Goal: Information Seeking & Learning: Check status

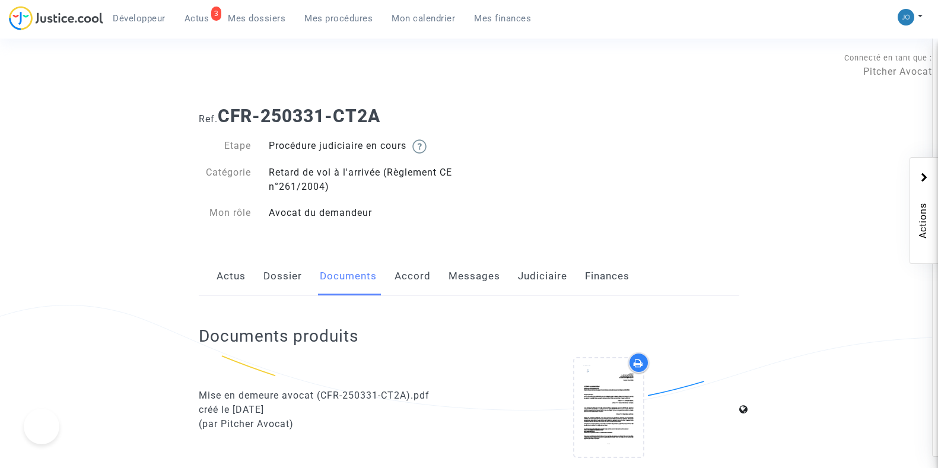
click at [638, 130] on div "Ref. CFR-250331-CT2A Etape Procédure judiciaire en cours Catégorie Retard de vo…" at bounding box center [469, 165] width 558 height 136
click at [257, 23] on span "Mes dossiers" at bounding box center [257, 18] width 58 height 11
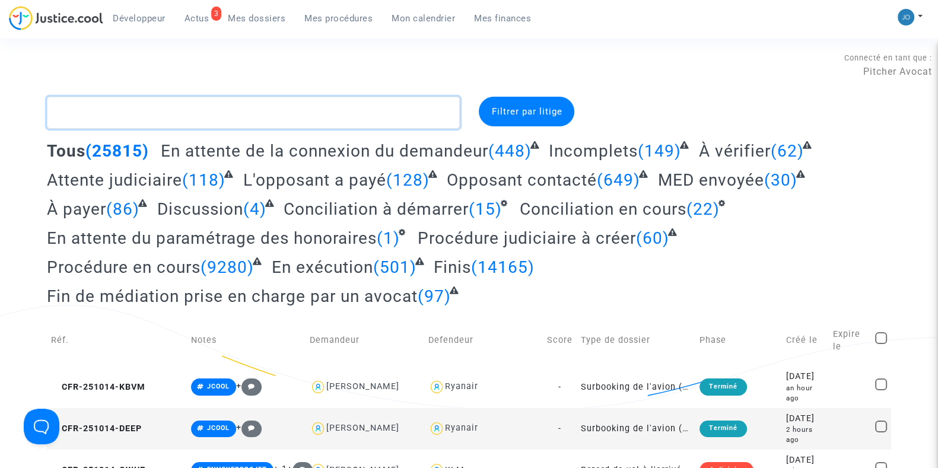
click at [116, 122] on textarea at bounding box center [253, 113] width 413 height 32
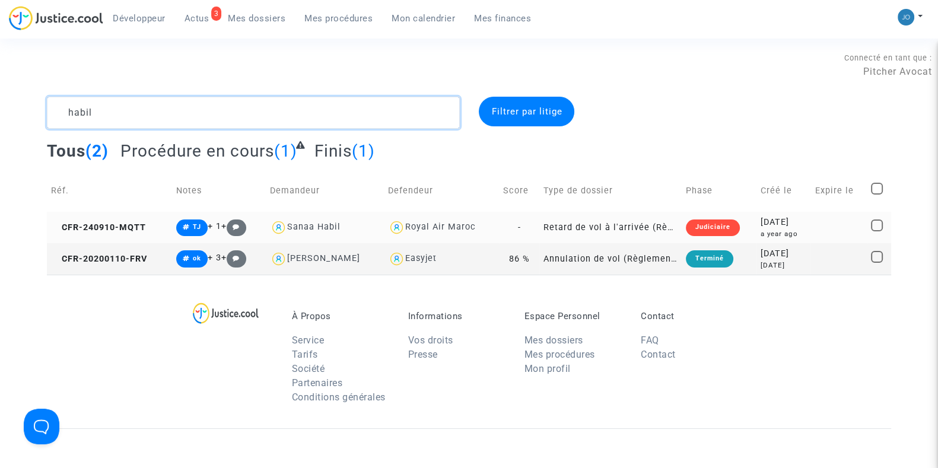
type textarea "habil"
click at [771, 226] on div "[DATE]" at bounding box center [783, 222] width 46 height 13
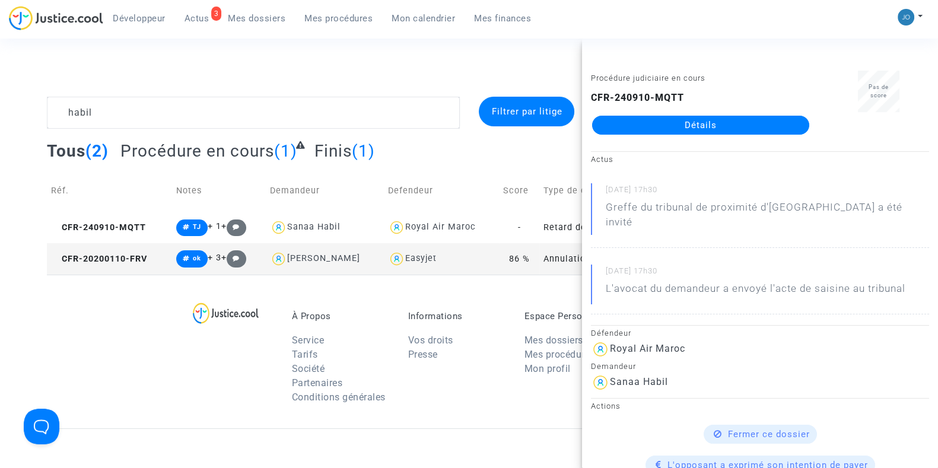
click at [684, 129] on link "Détails" at bounding box center [700, 125] width 217 height 19
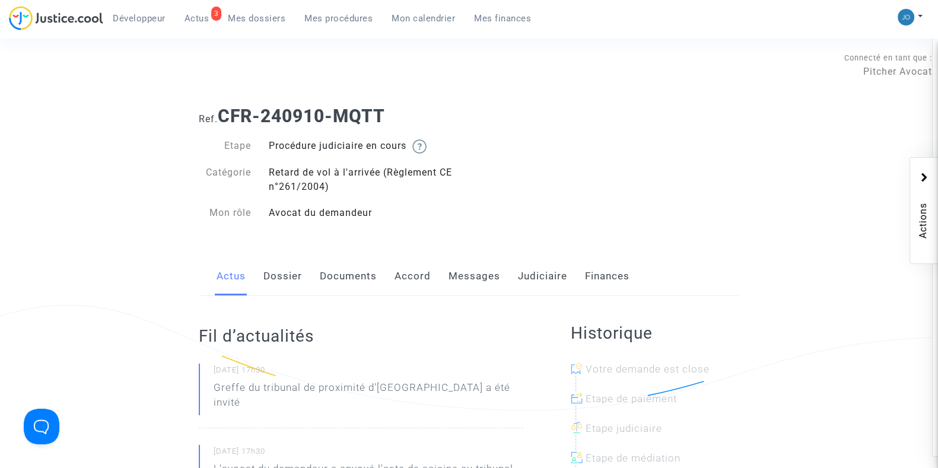
click at [279, 290] on link "Dossier" at bounding box center [282, 276] width 39 height 39
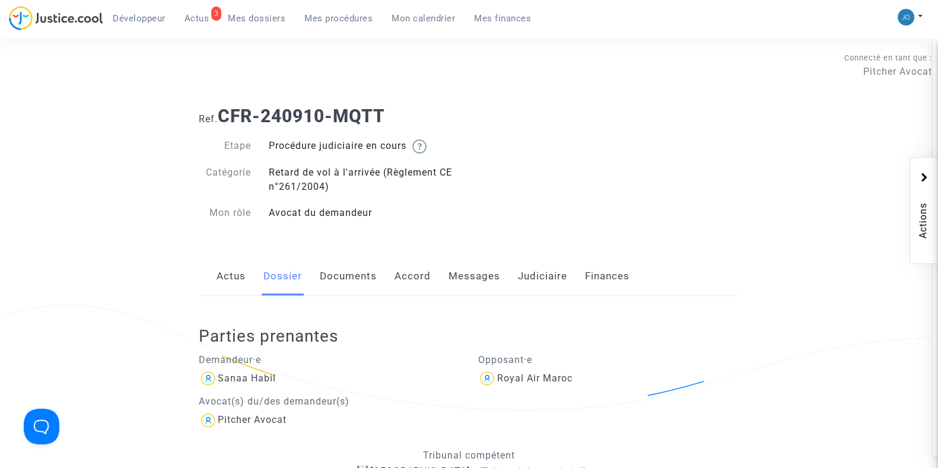
click at [515, 275] on div "Actus Dossier Documents Accord Messages Judiciaire Finances" at bounding box center [469, 277] width 540 height 40
click at [523, 275] on link "Judiciaire" at bounding box center [542, 276] width 49 height 39
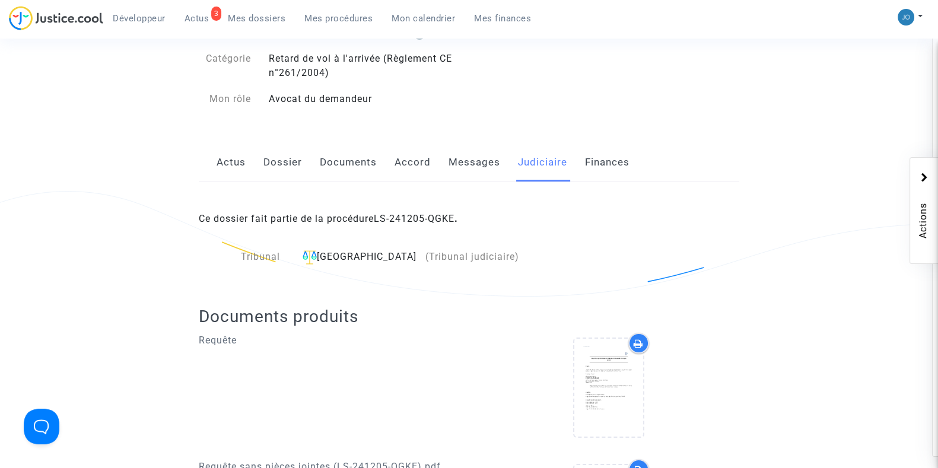
scroll to position [113, 0]
click at [279, 169] on link "Dossier" at bounding box center [282, 163] width 39 height 39
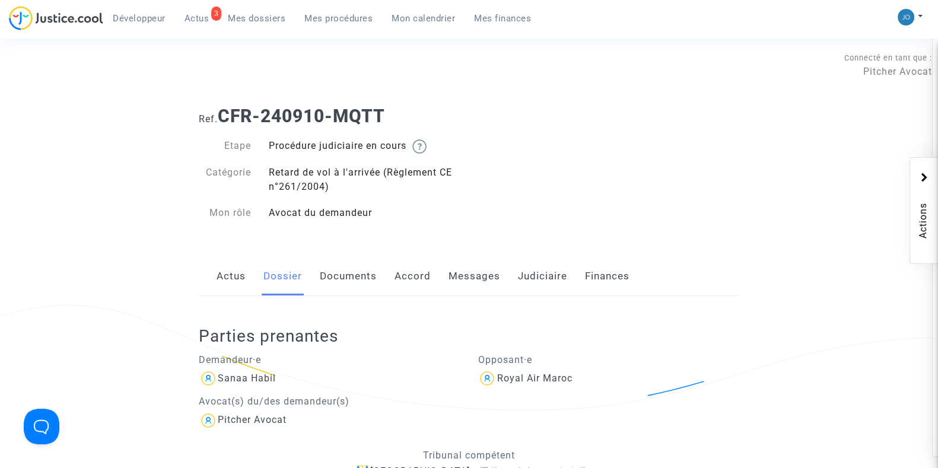
click at [524, 278] on link "Judiciaire" at bounding box center [542, 276] width 49 height 39
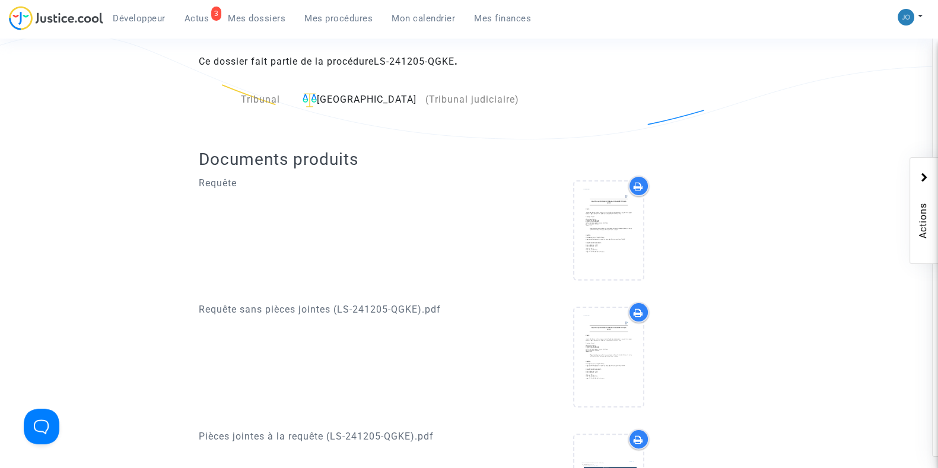
scroll to position [303, 0]
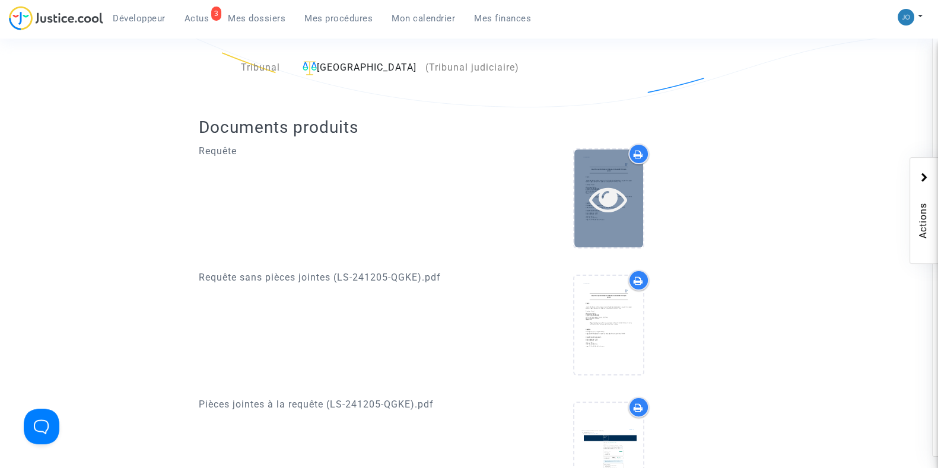
click at [611, 211] on icon at bounding box center [608, 199] width 39 height 38
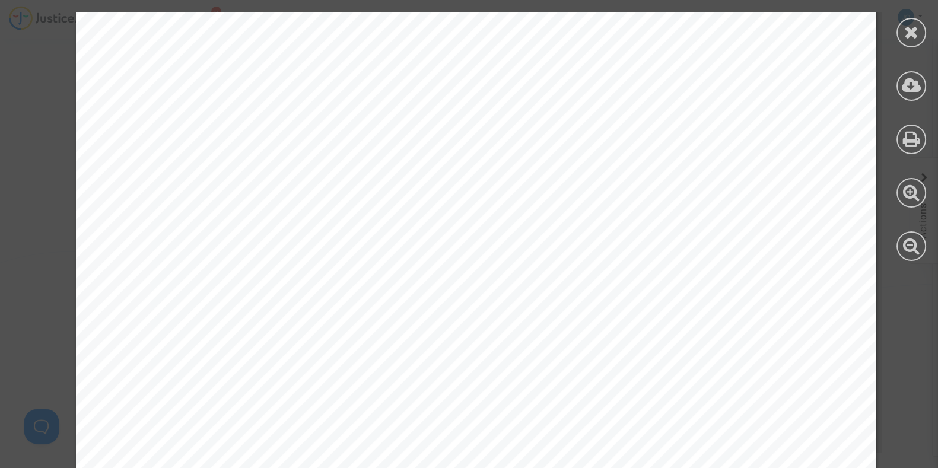
scroll to position [11914, 0]
click at [910, 31] on icon at bounding box center [911, 32] width 15 height 18
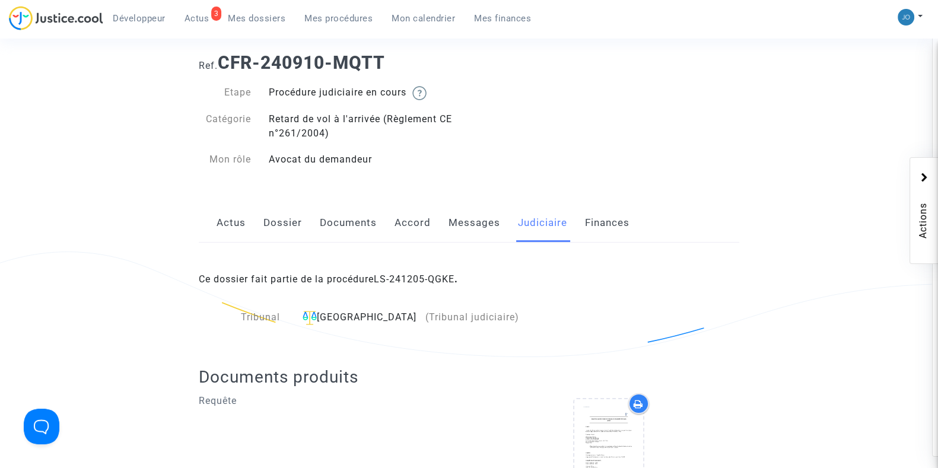
click at [295, 225] on link "Dossier" at bounding box center [282, 222] width 39 height 39
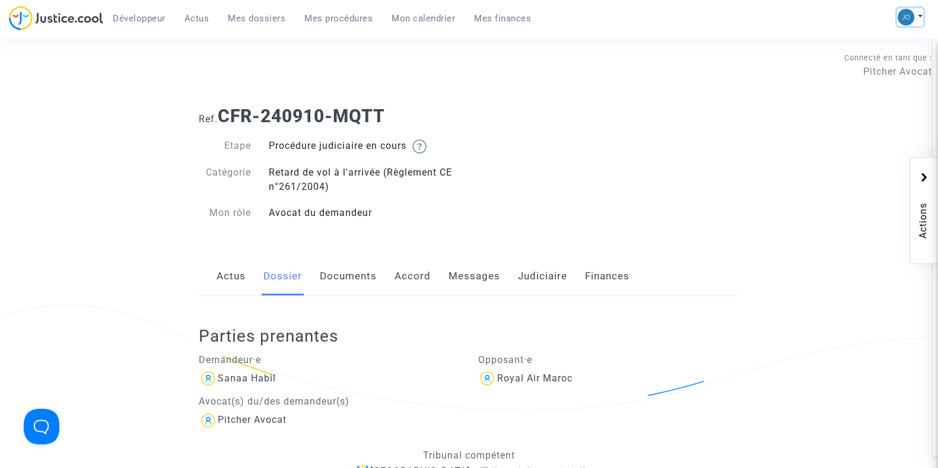
click at [919, 17] on button at bounding box center [910, 17] width 26 height 18
click at [882, 61] on link "Changer de compte" at bounding box center [863, 61] width 120 height 19
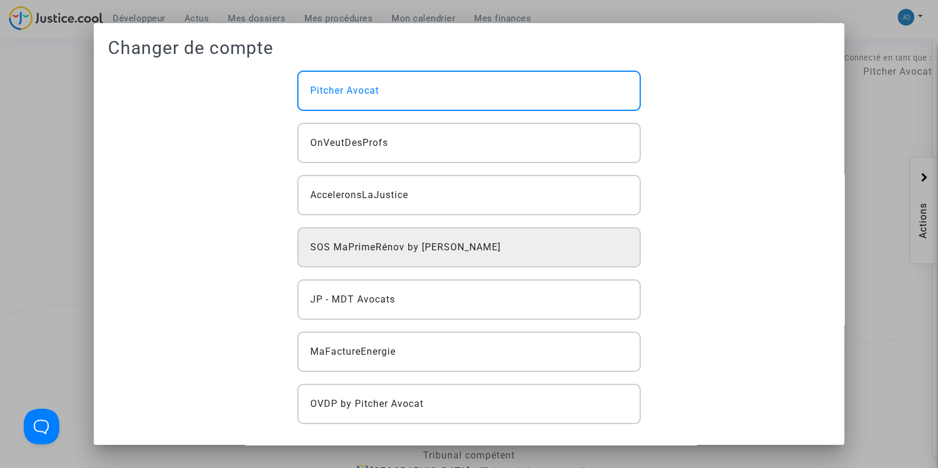
click at [383, 250] on span "SOS MaPrimeRénov by [PERSON_NAME]" at bounding box center [405, 247] width 190 height 14
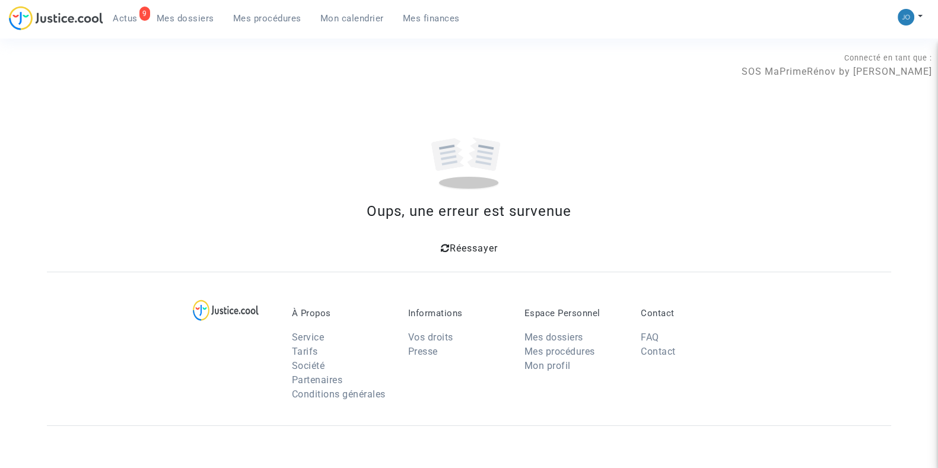
click at [268, 19] on span "Mes procédures" at bounding box center [267, 18] width 68 height 11
